Goal: Task Accomplishment & Management: Use online tool/utility

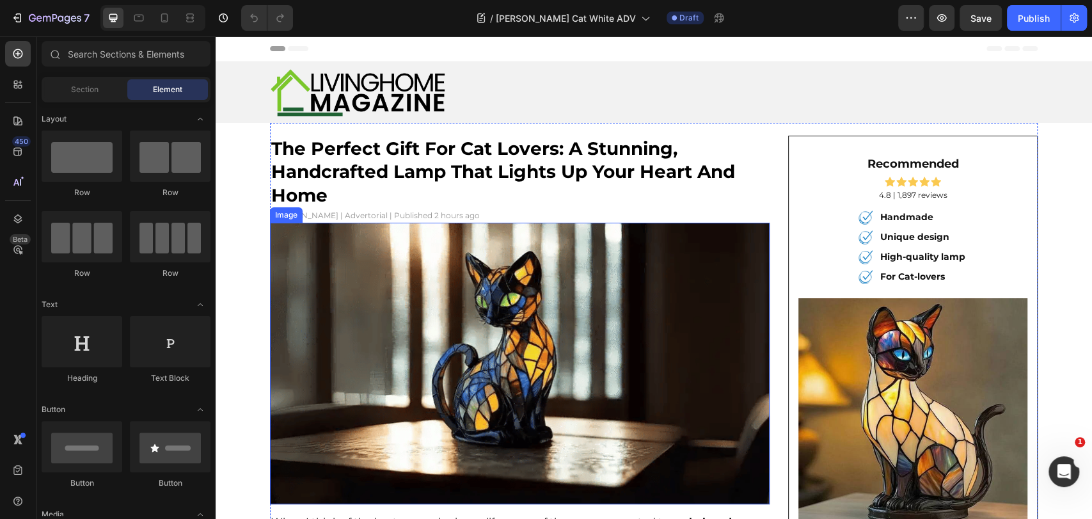
click at [513, 365] on img at bounding box center [520, 363] width 500 height 281
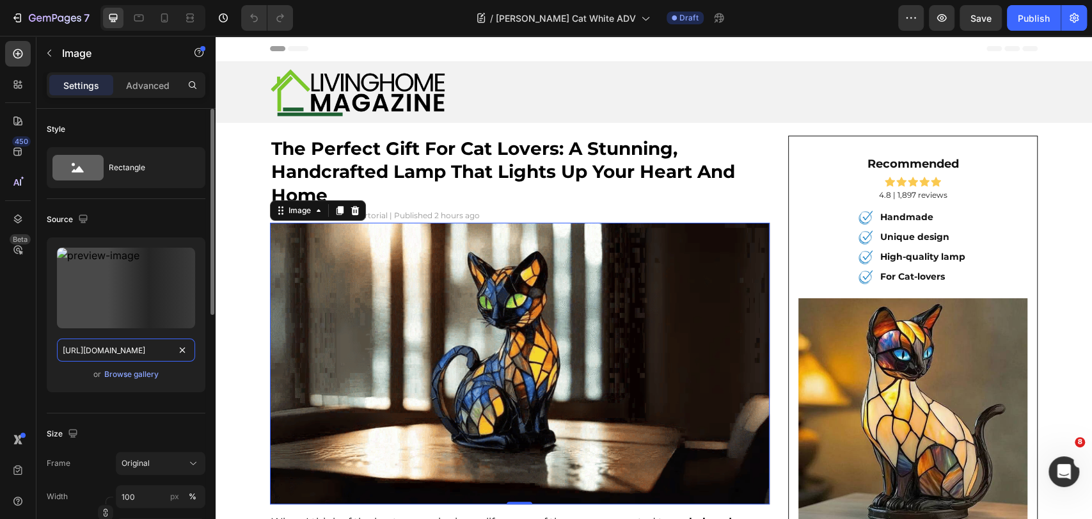
click at [106, 346] on input "https://cdn.shopify.com/s/files/1/0815/6889/1219/files/87297fdf-a5a0-4a31-baae-…" at bounding box center [126, 350] width 138 height 23
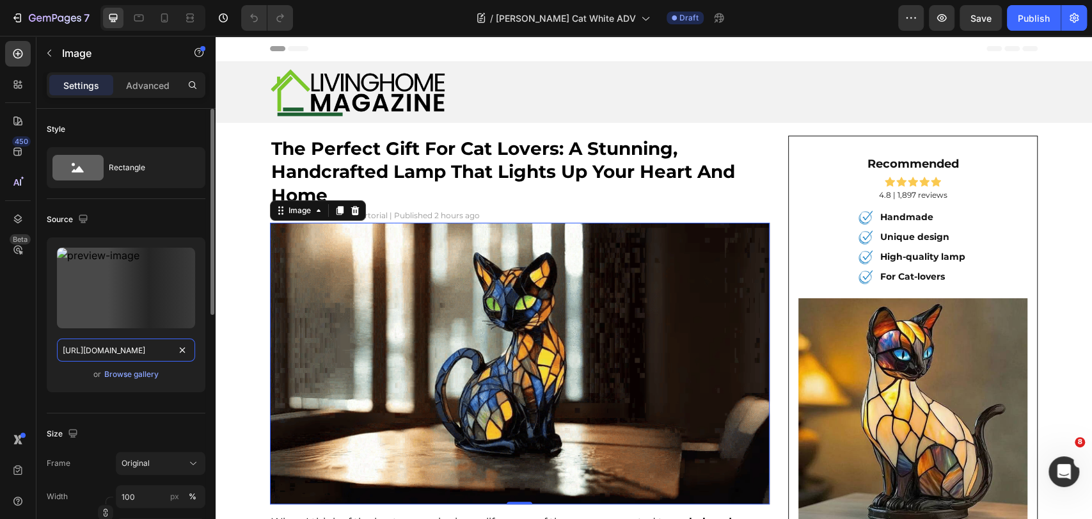
paste input "3a0bbb69-5200-474e-8b4f-bebb6d1c0708-ezgif.com-gif-to-webp-converter_1_3000x300…"
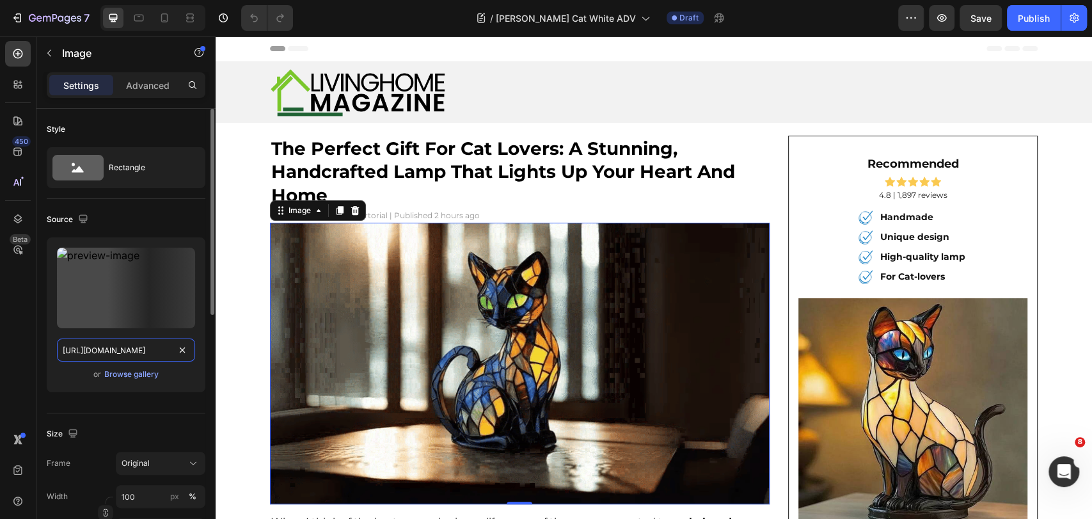
scroll to position [0, 508]
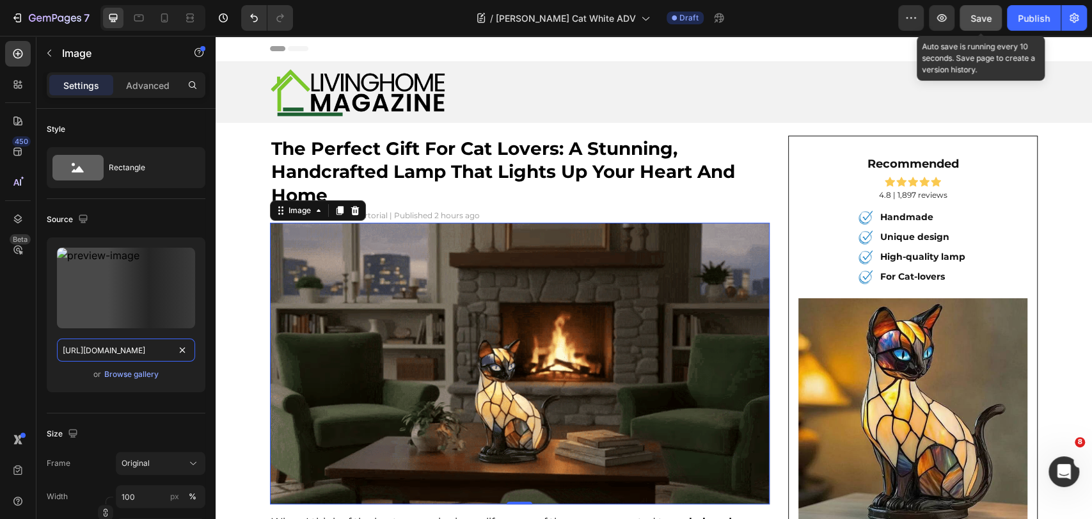
type input "https://cdn.shopify.com/s/files/1/0815/6889/1219/files/3a0bbb69-5200-474e-8b4f-…"
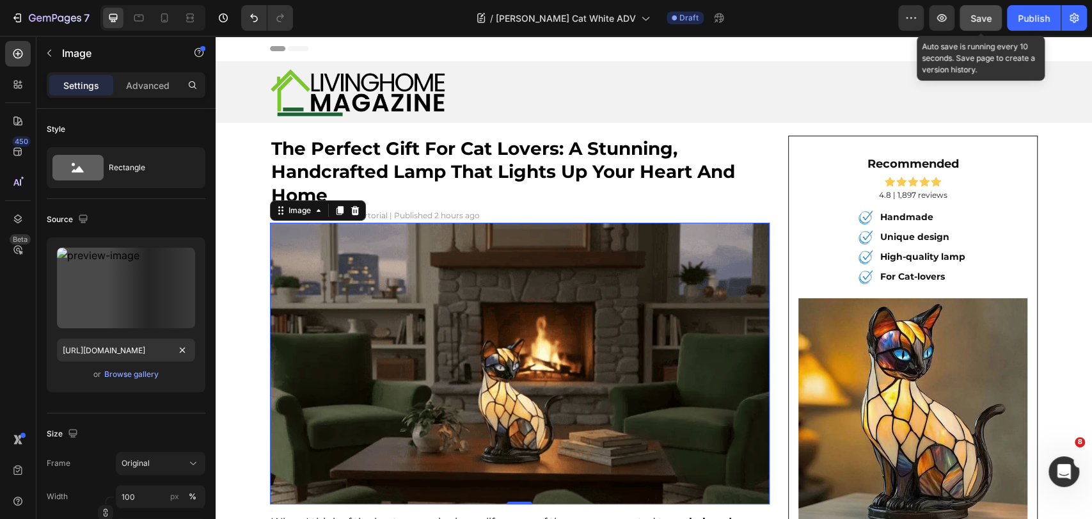
scroll to position [0, 0]
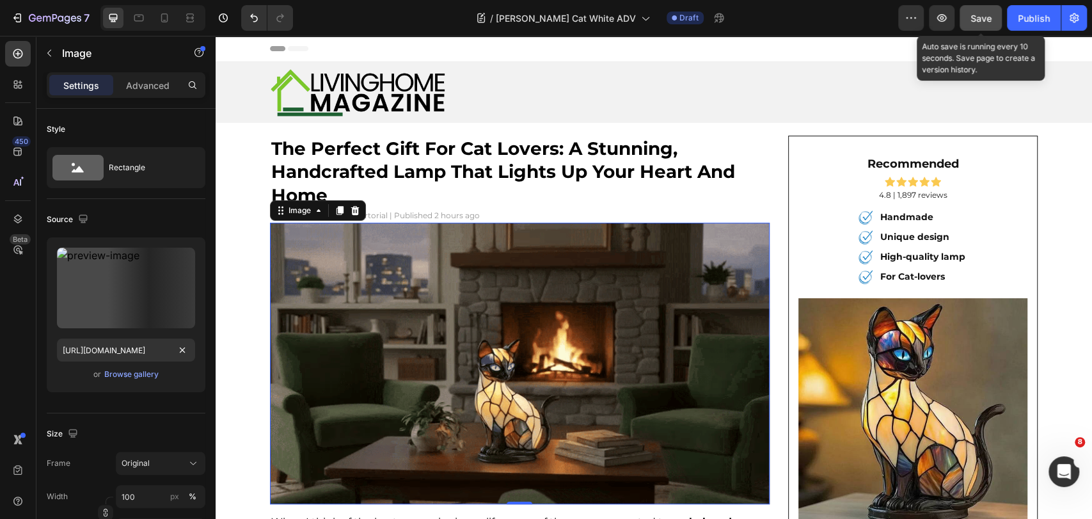
click at [976, 27] on button "Save" at bounding box center [981, 18] width 42 height 26
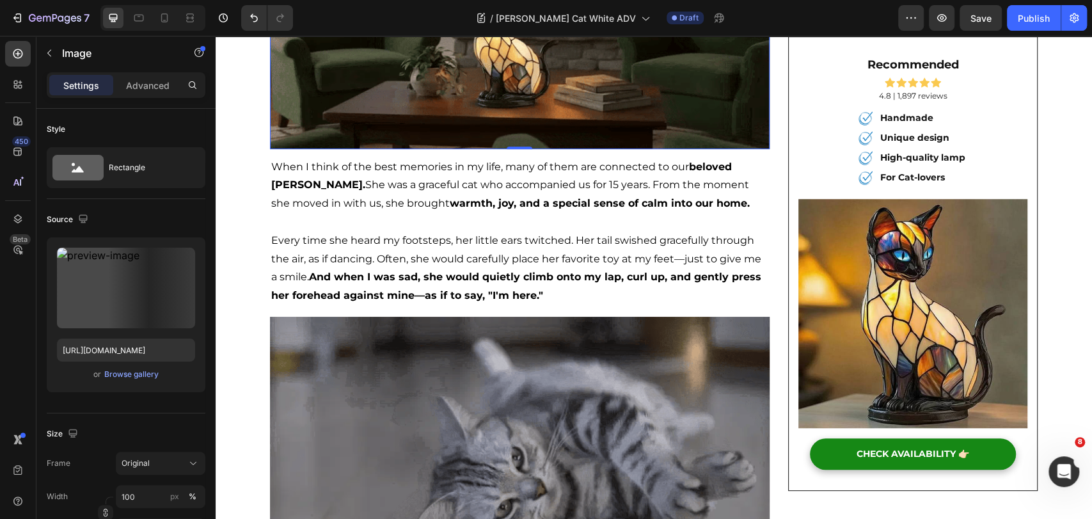
scroll to position [142, 0]
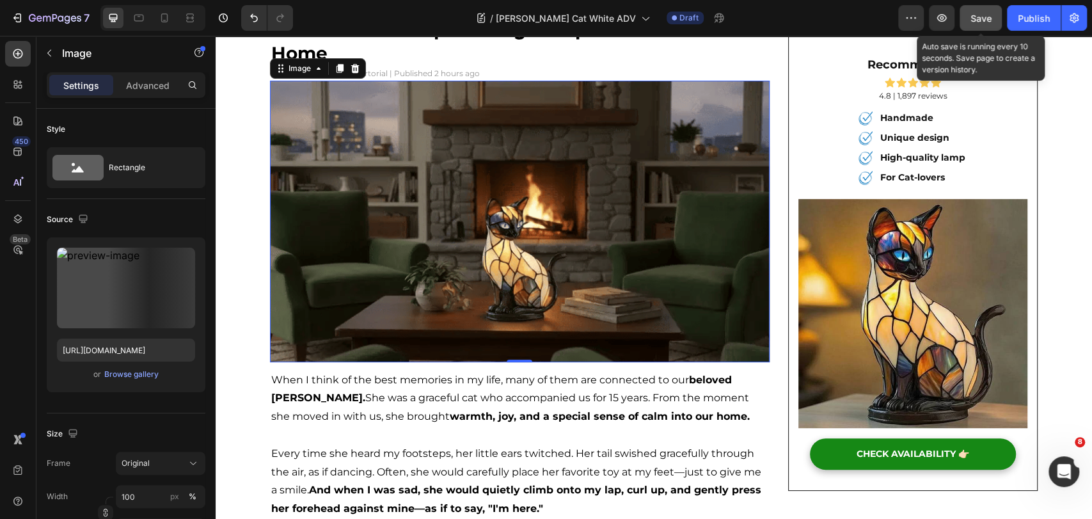
click at [977, 13] on span "Save" at bounding box center [981, 18] width 21 height 11
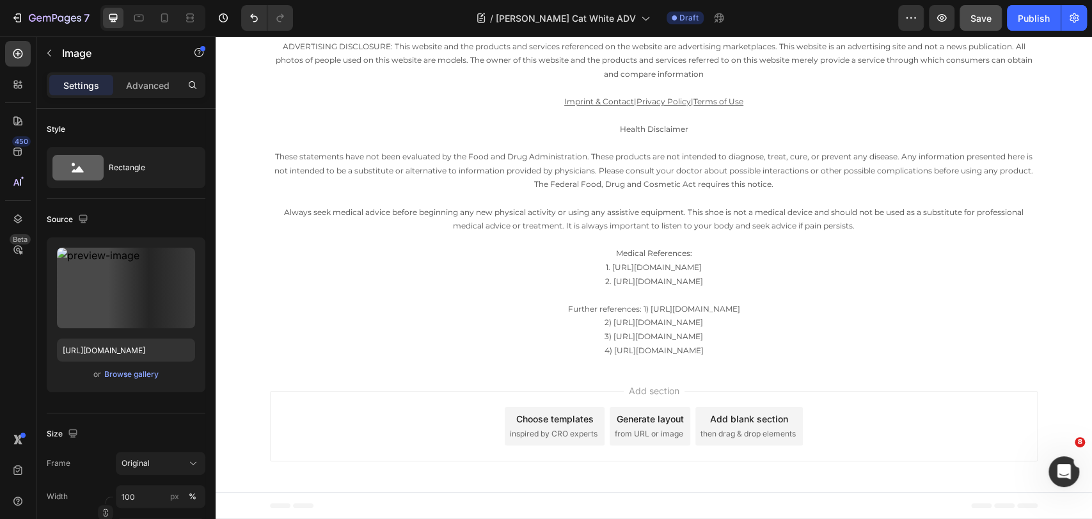
scroll to position [3768, 0]
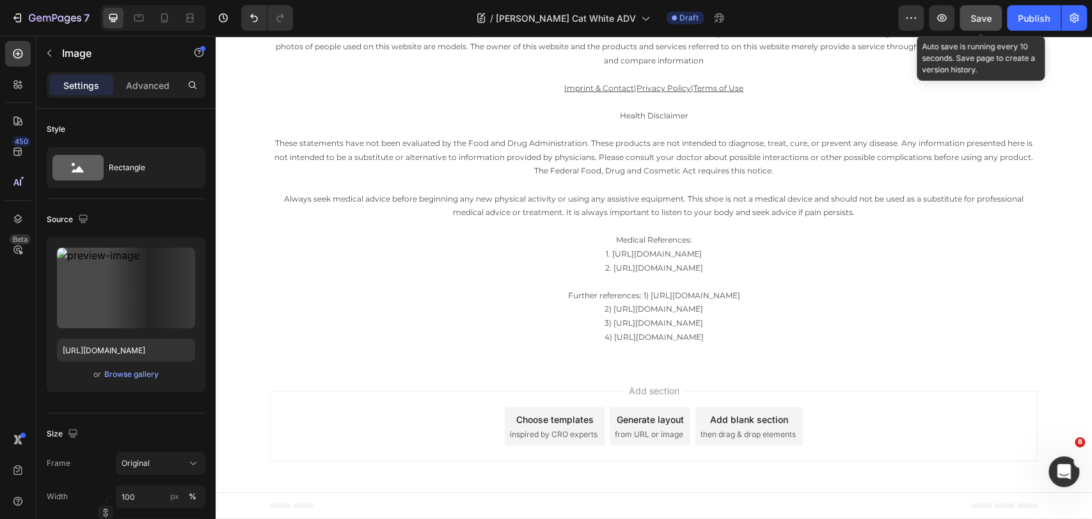
click at [972, 15] on span "Save" at bounding box center [981, 18] width 21 height 11
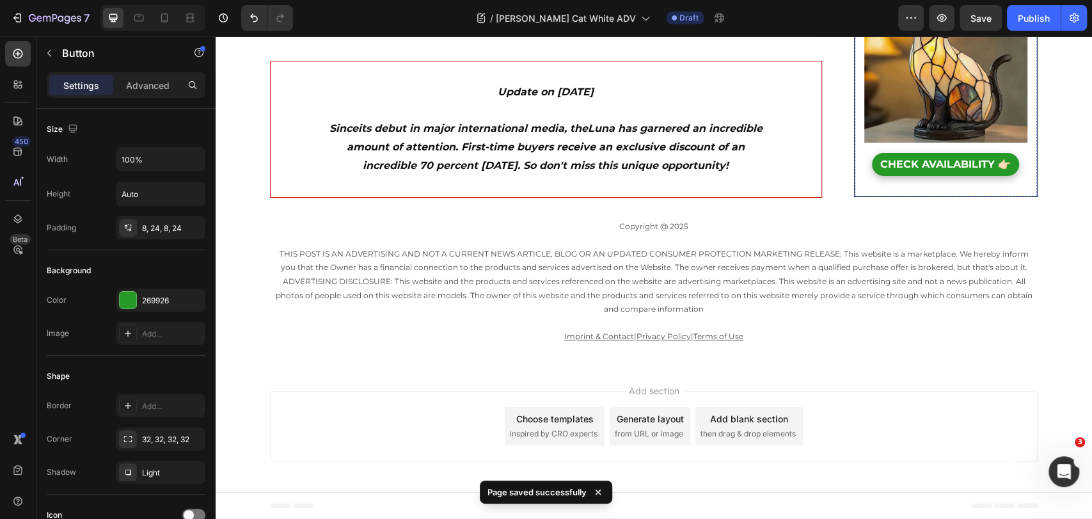
scroll to position [569, 0]
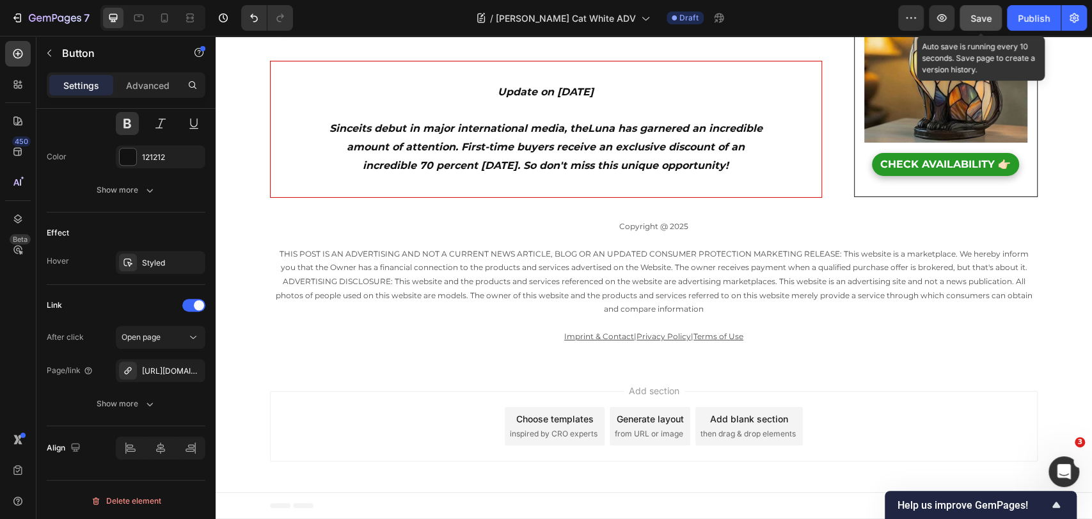
click at [977, 5] on button "Save" at bounding box center [981, 18] width 42 height 26
click at [971, 19] on button "Save" at bounding box center [981, 18] width 42 height 26
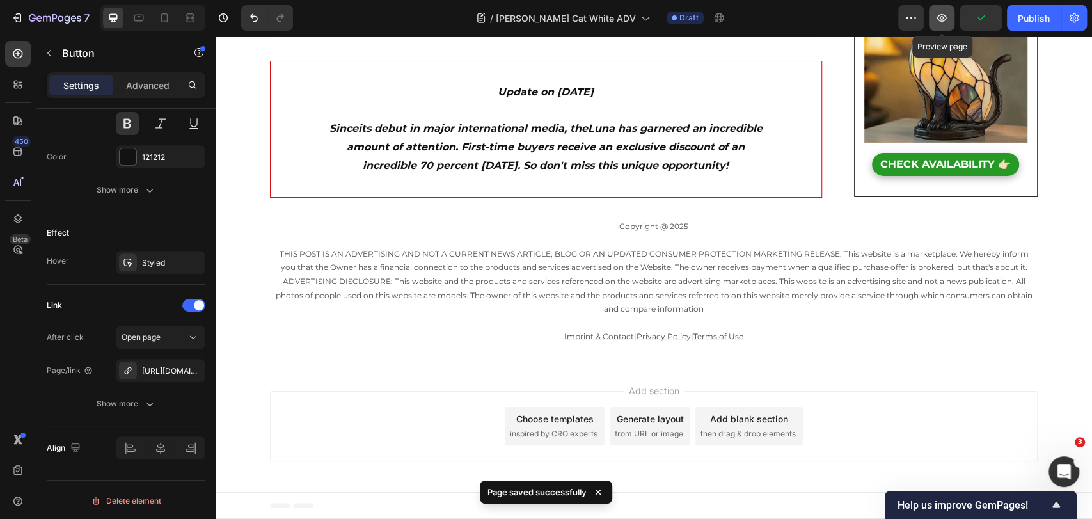
click at [947, 17] on icon "button" at bounding box center [943, 18] width 10 height 8
click at [934, 17] on button "button" at bounding box center [942, 18] width 26 height 26
